Goal: Check status: Check status

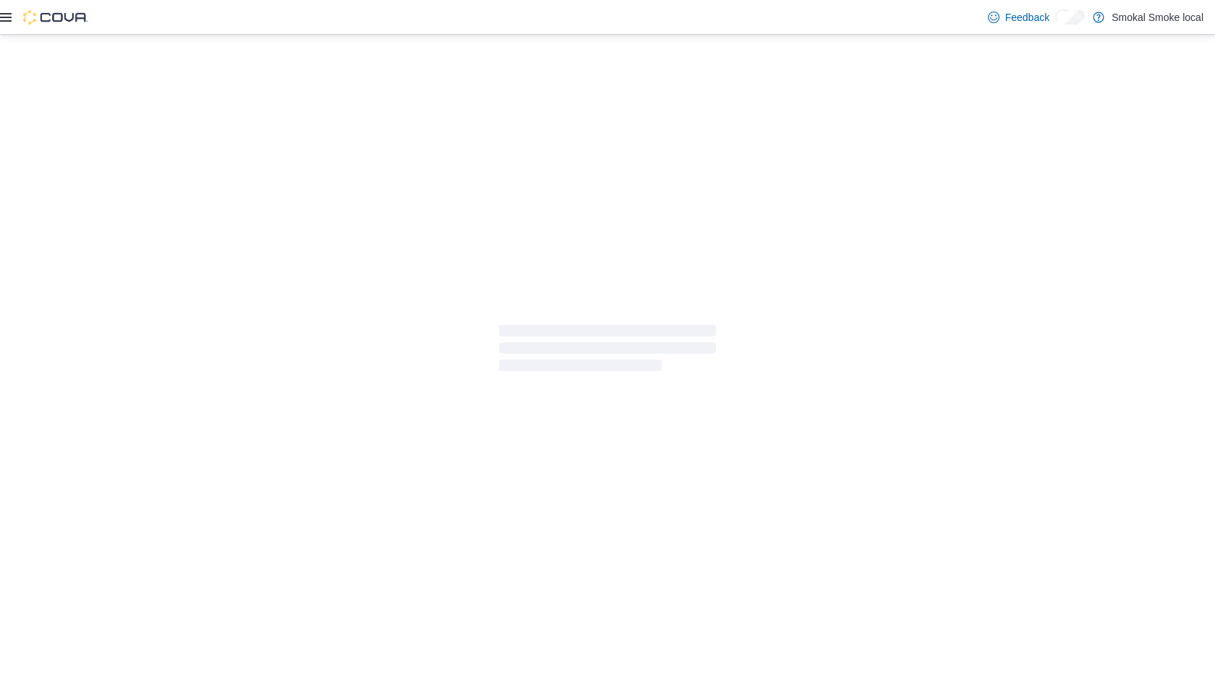
click at [23, 14] on img at bounding box center [55, 17] width 65 height 14
click at [3, 17] on icon at bounding box center [6, 17] width 12 height 9
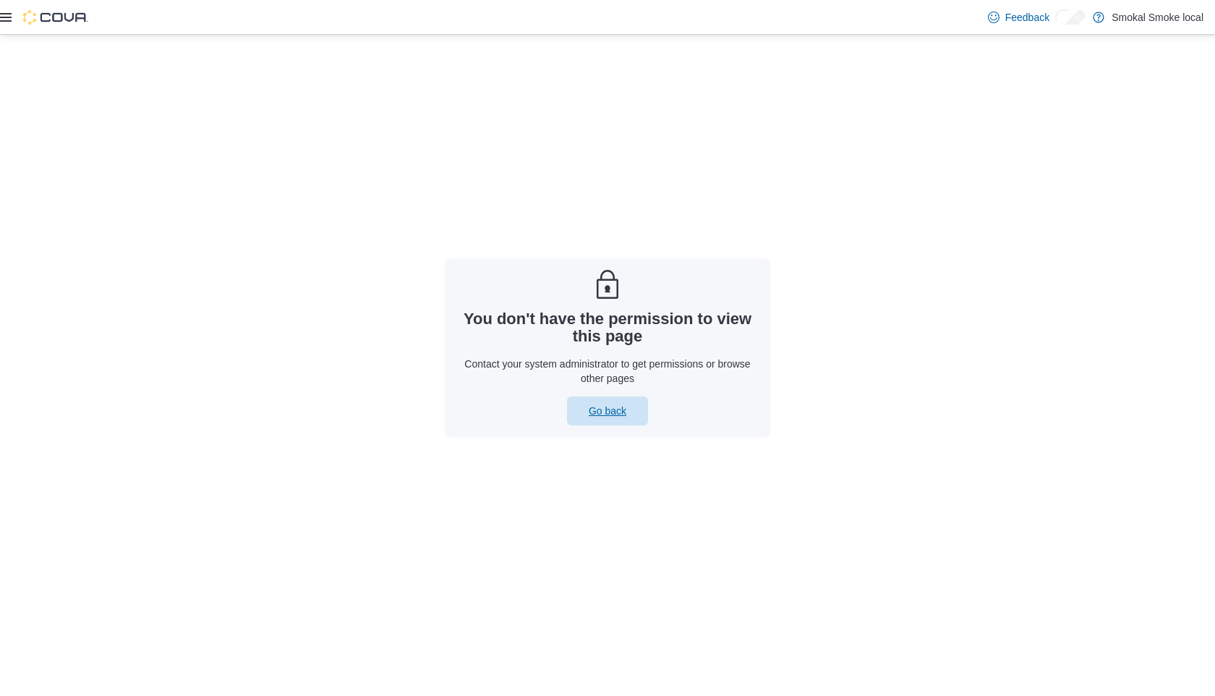
click at [598, 404] on span "Go back" at bounding box center [608, 411] width 38 height 14
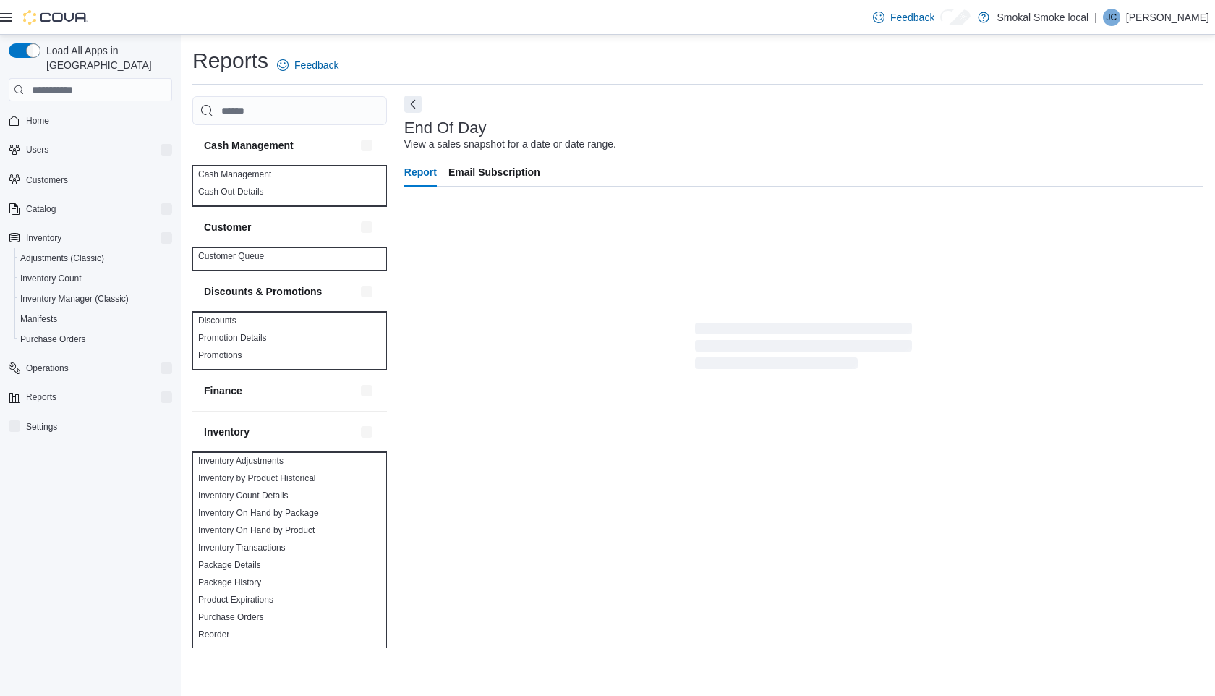
click at [404, 103] on button "Next" at bounding box center [412, 103] width 17 height 17
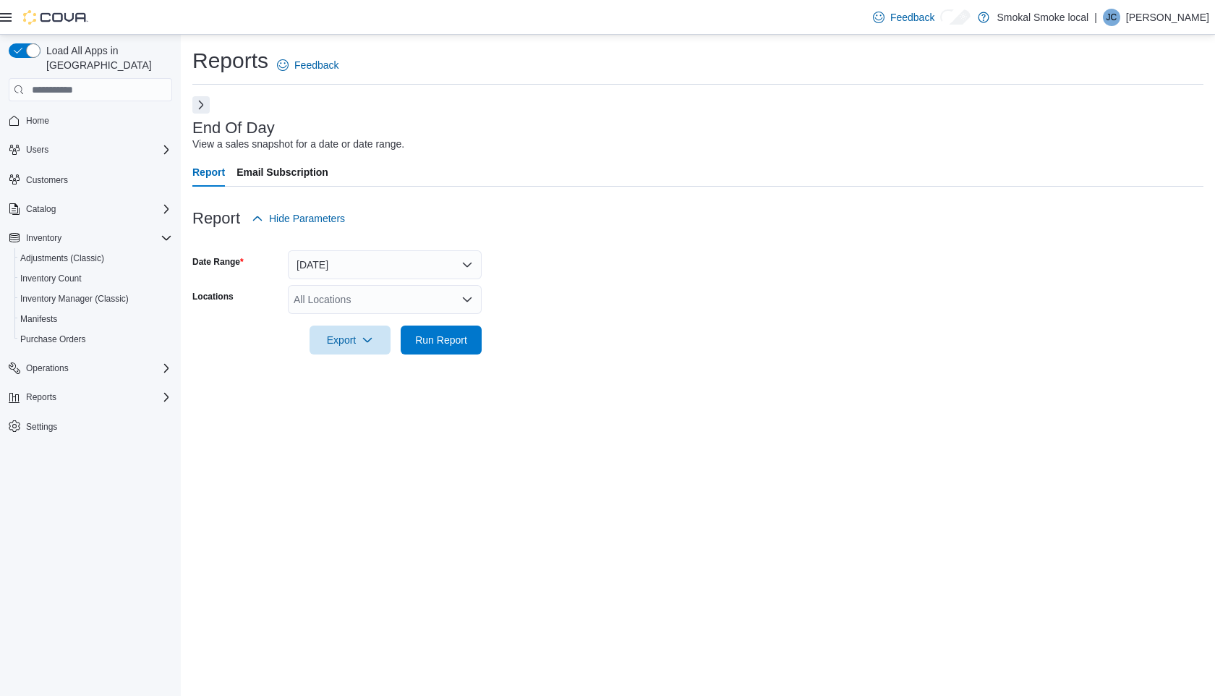
click at [453, 297] on div "All Locations" at bounding box center [385, 299] width 194 height 29
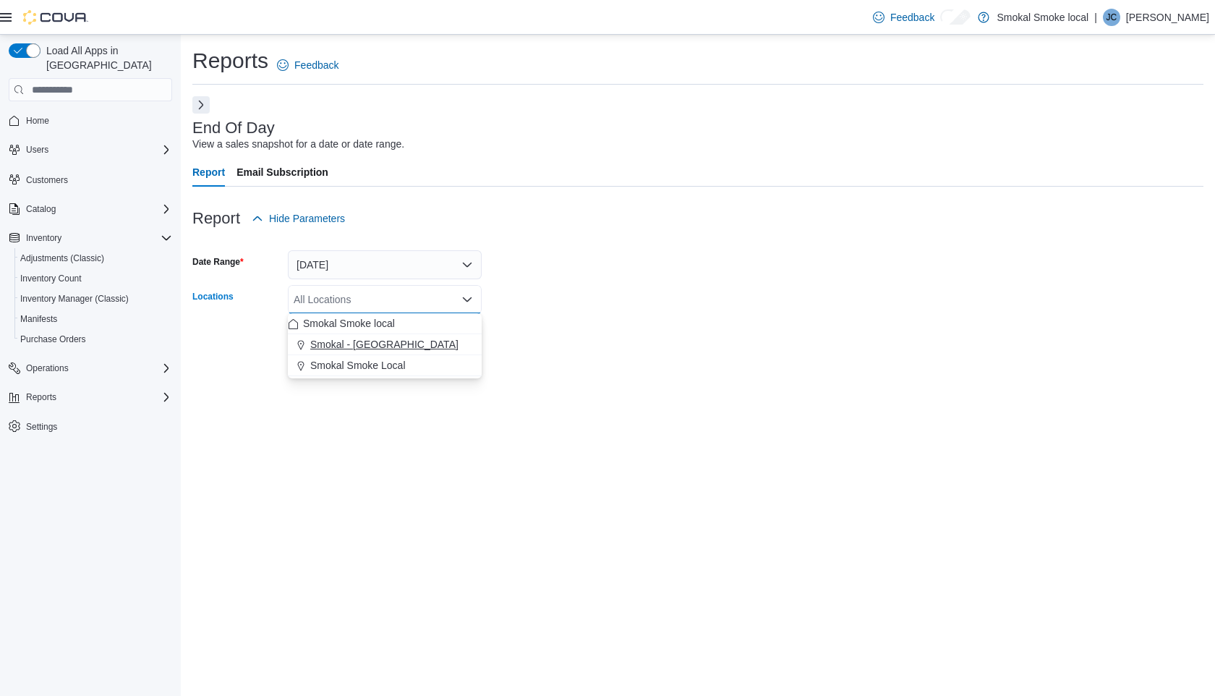
click at [409, 348] on div "Smokal - [GEOGRAPHIC_DATA]" at bounding box center [385, 344] width 194 height 14
click at [443, 399] on div "Reports Feedback End Of Day View a sales snapshot for a date or date range. Rep…" at bounding box center [698, 365] width 1034 height 661
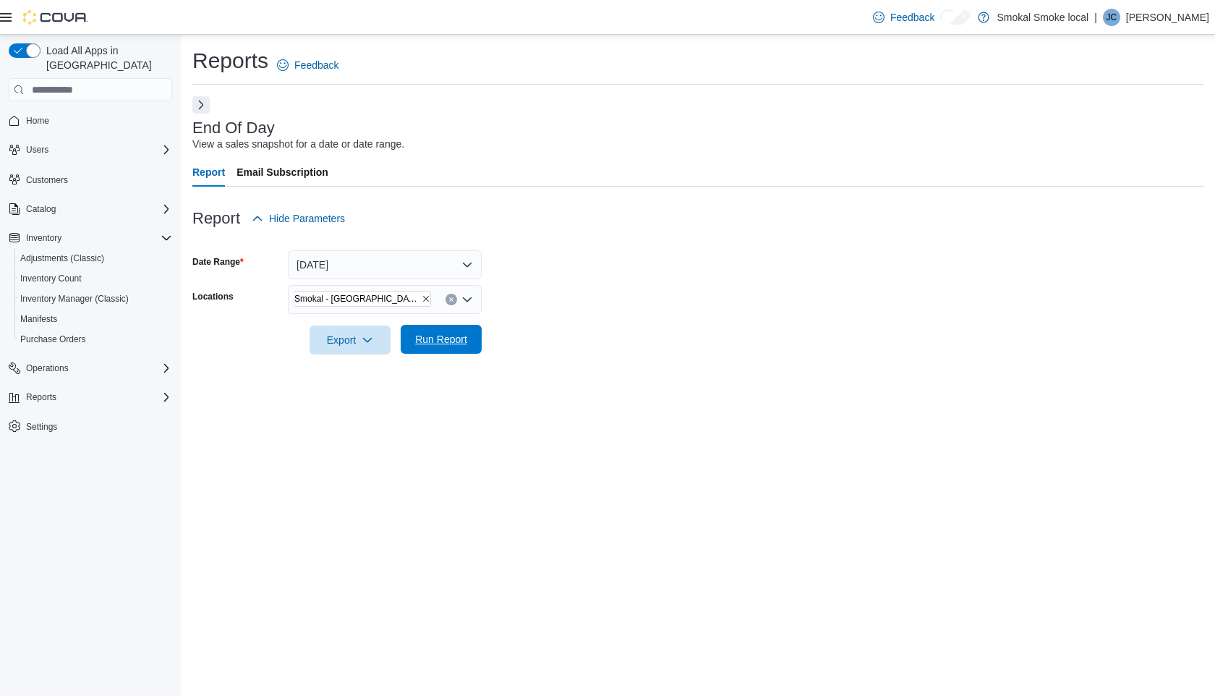
click at [435, 333] on span "Run Report" at bounding box center [441, 339] width 52 height 14
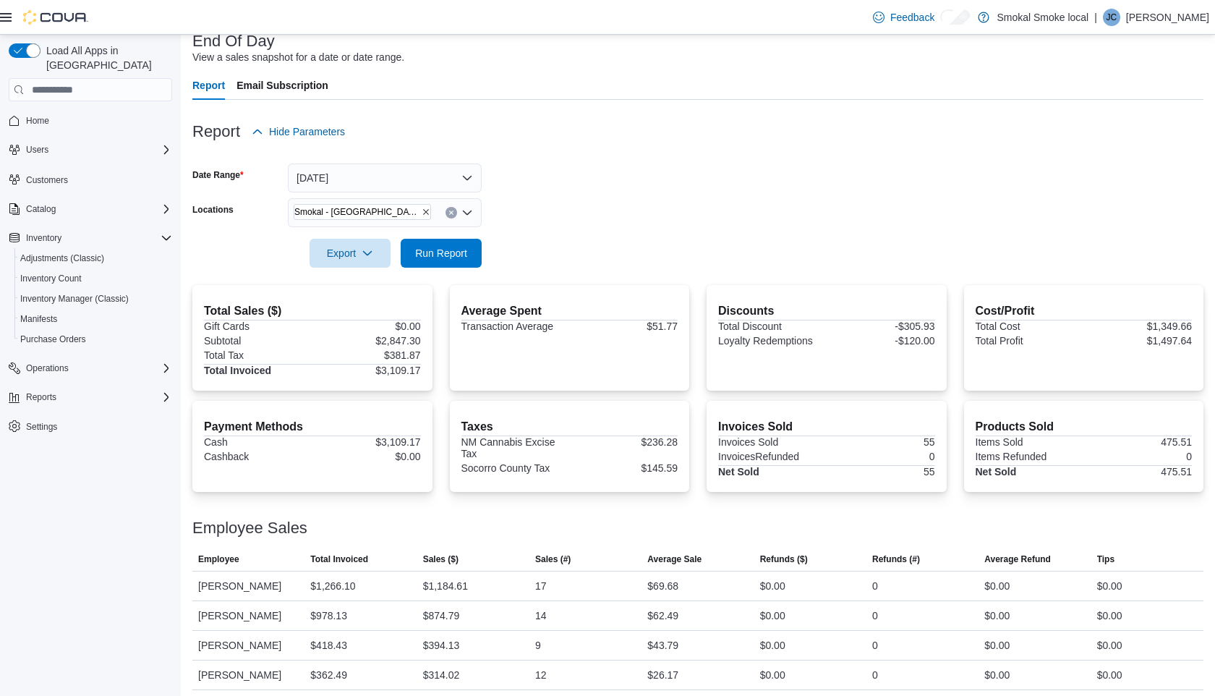
scroll to position [101, 0]
